Goal: Task Accomplishment & Management: Manage account settings

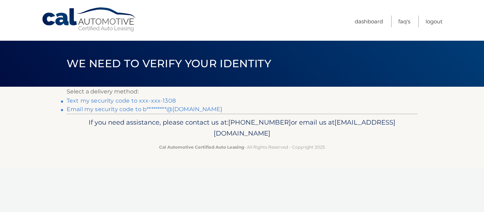
click at [143, 100] on link "Text my security code to xxx-xxx-1308" at bounding box center [121, 100] width 109 height 7
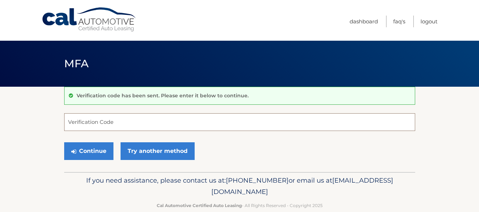
click at [118, 124] on input "Verification Code" at bounding box center [239, 122] width 351 height 18
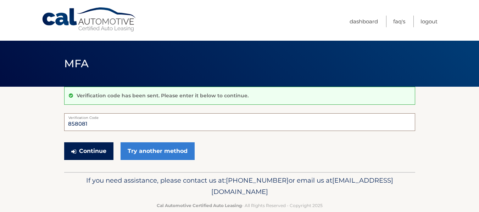
type input "858081"
click at [82, 150] on button "Continue" at bounding box center [88, 151] width 49 height 18
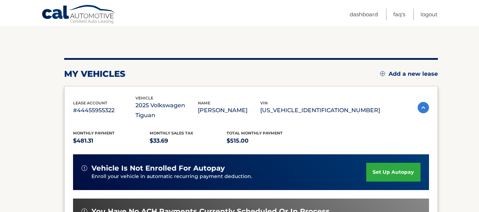
scroll to position [71, 0]
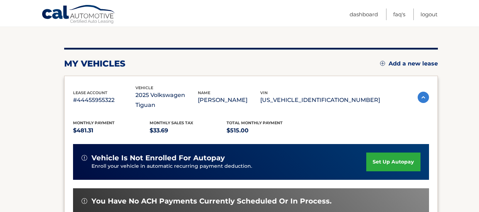
click at [393, 153] on link "set up autopay" at bounding box center [393, 162] width 54 height 19
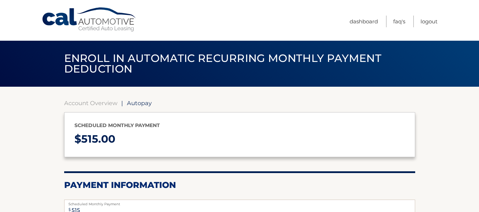
select select "OTJjMjVlZTUtNjJiZS00YmNlLTg2NmUtYTkwNGE3YjNhYTlk"
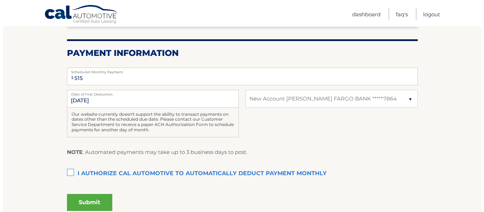
scroll to position [142, 0]
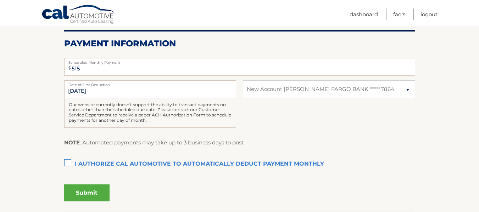
click at [67, 162] on label "I authorize cal automotive to automatically deduct payment monthly This checkbo…" at bounding box center [239, 164] width 351 height 14
click at [0, 0] on input "I authorize cal automotive to automatically deduct payment monthly This checkbo…" at bounding box center [0, 0] width 0 height 0
click at [407, 90] on select "Select Bank Account New Account WELLS FARGO BANK *****7864" at bounding box center [329, 89] width 172 height 18
click at [390, 167] on label "I authorize cal automotive to automatically deduct payment monthly This checkbo…" at bounding box center [239, 164] width 351 height 14
click at [0, 0] on input "I authorize cal automotive to automatically deduct payment monthly This checkbo…" at bounding box center [0, 0] width 0 height 0
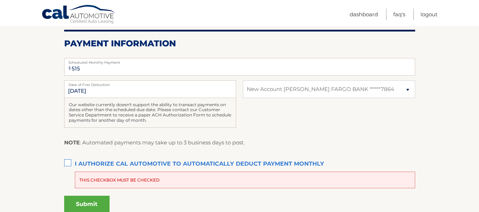
click at [69, 160] on label "I authorize cal automotive to automatically deduct payment monthly This checkbo…" at bounding box center [239, 164] width 351 height 14
click at [0, 0] on input "I authorize cal automotive to automatically deduct payment monthly This checkbo…" at bounding box center [0, 0] width 0 height 0
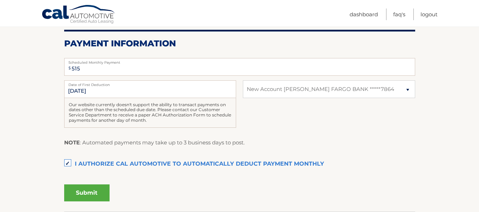
click at [91, 190] on button "Submit" at bounding box center [86, 193] width 45 height 17
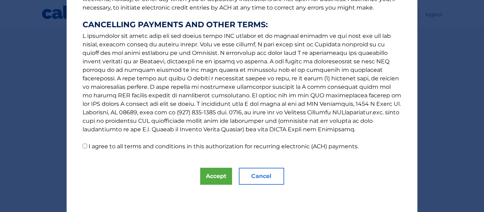
scroll to position [131, 0]
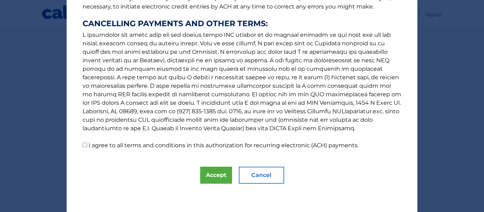
click at [83, 144] on input "I agree to all terms and conditions in this authorization for recurring electro…" at bounding box center [85, 145] width 5 height 5
checkbox input "true"
click at [218, 178] on button "Accept" at bounding box center [216, 175] width 32 height 17
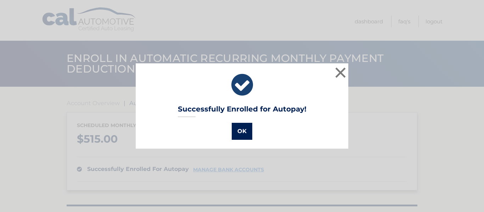
click at [236, 131] on button "OK" at bounding box center [242, 131] width 21 height 17
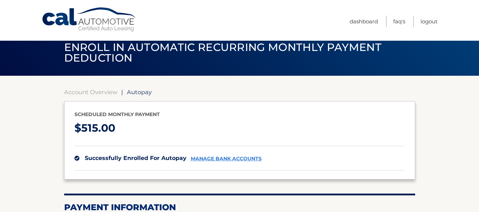
scroll to position [10, 0]
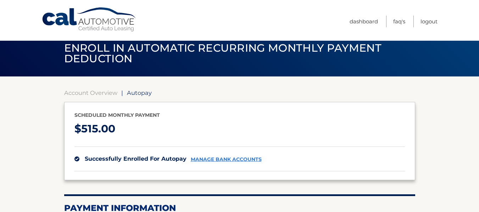
click at [231, 162] on link "manage bank accounts" at bounding box center [226, 160] width 71 height 6
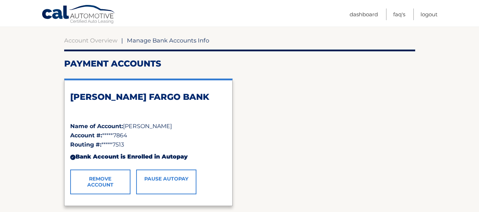
scroll to position [71, 0]
